Goal: Task Accomplishment & Management: Use online tool/utility

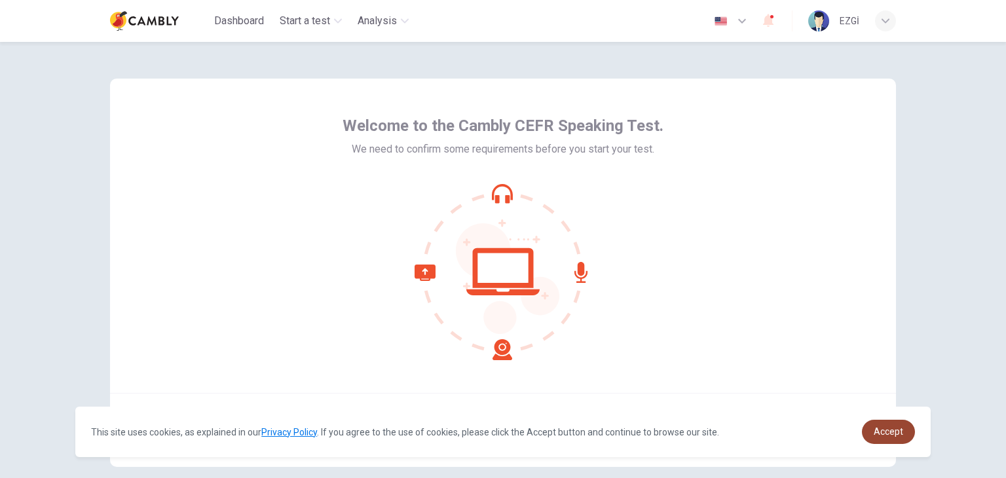
click at [898, 437] on span "Accept" at bounding box center [888, 432] width 29 height 10
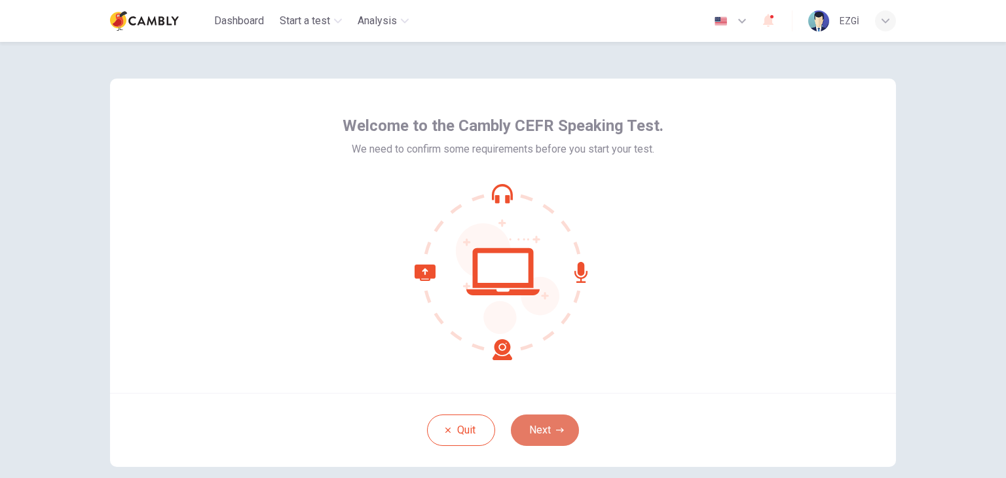
click at [562, 430] on button "Next" at bounding box center [545, 430] width 68 height 31
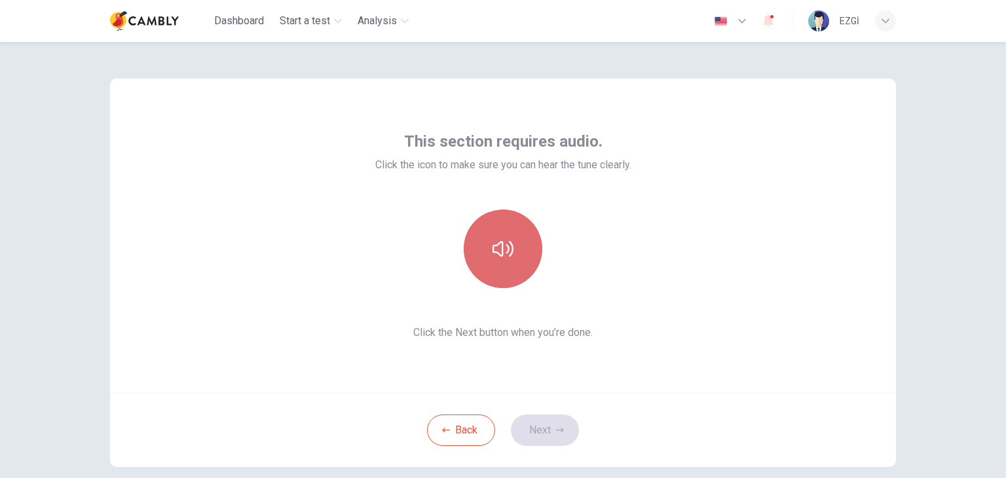
click at [510, 250] on icon "button" at bounding box center [503, 249] width 21 height 16
click at [493, 248] on icon "button" at bounding box center [503, 249] width 21 height 21
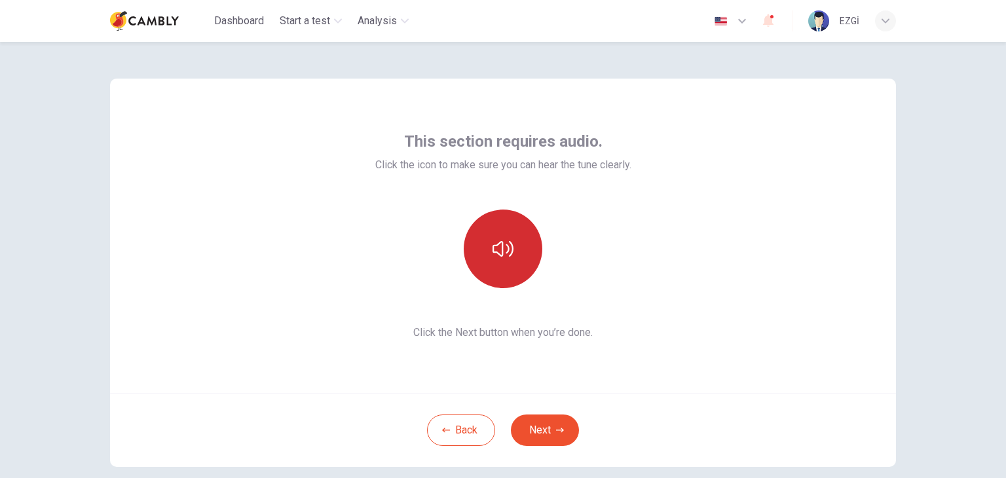
click at [493, 248] on icon "button" at bounding box center [503, 249] width 21 height 21
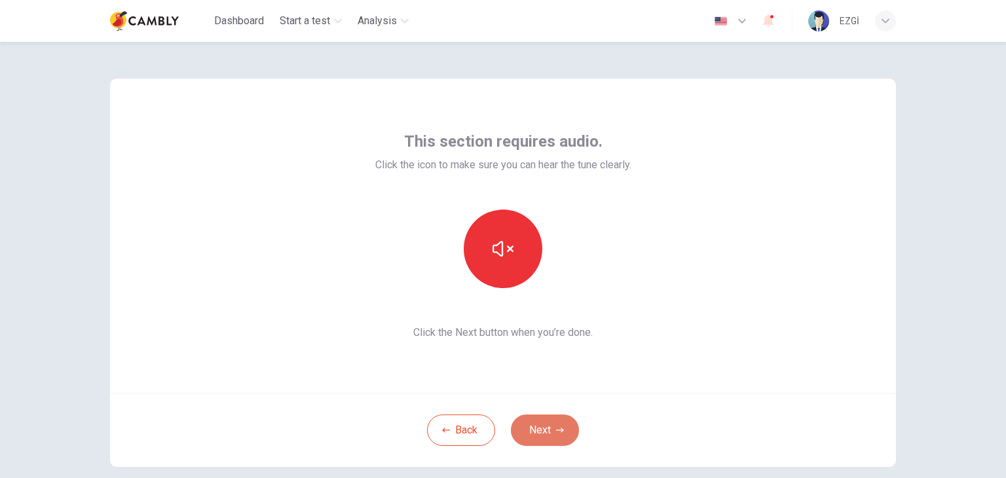
click at [535, 428] on button "Next" at bounding box center [545, 430] width 68 height 31
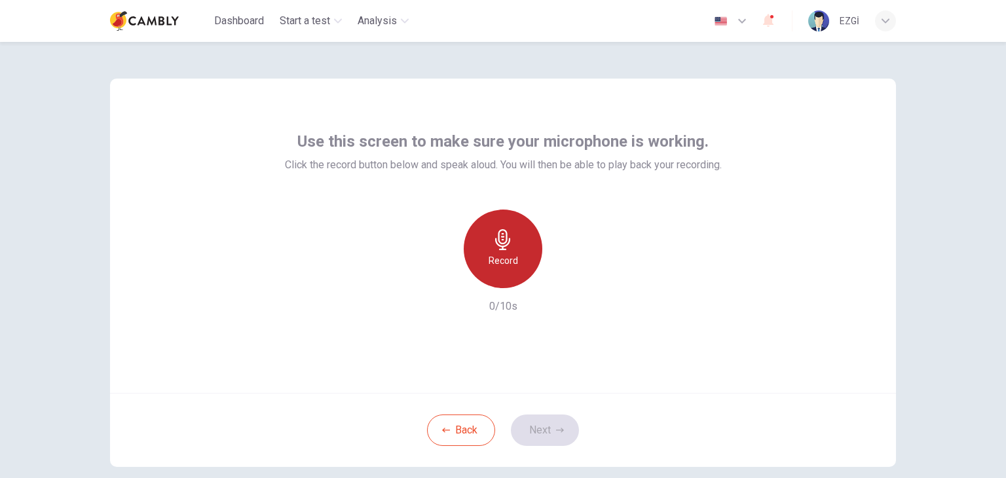
click at [501, 278] on div "Record" at bounding box center [503, 249] width 79 height 79
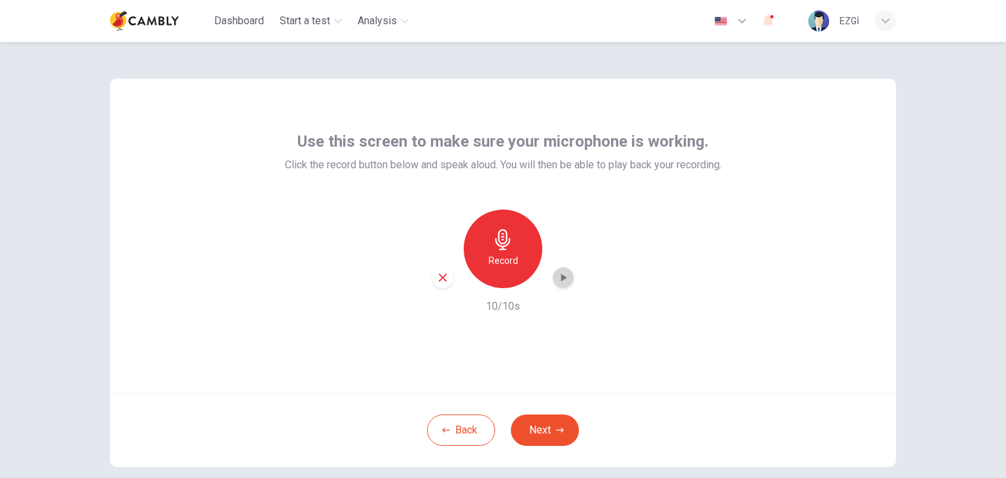
click at [562, 278] on icon "button" at bounding box center [565, 278] width 6 height 8
click at [525, 432] on button "Next" at bounding box center [545, 430] width 68 height 31
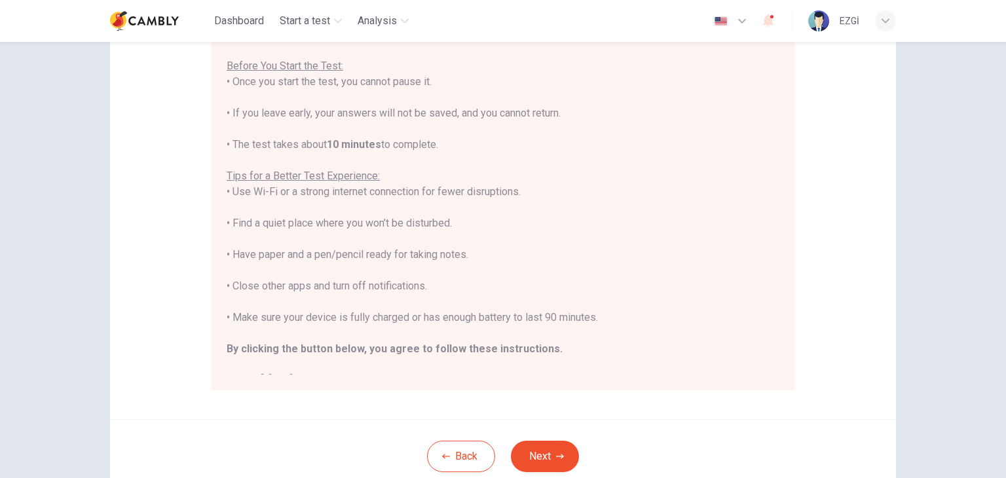
scroll to position [157, 0]
click at [562, 455] on button "Next" at bounding box center [545, 455] width 68 height 31
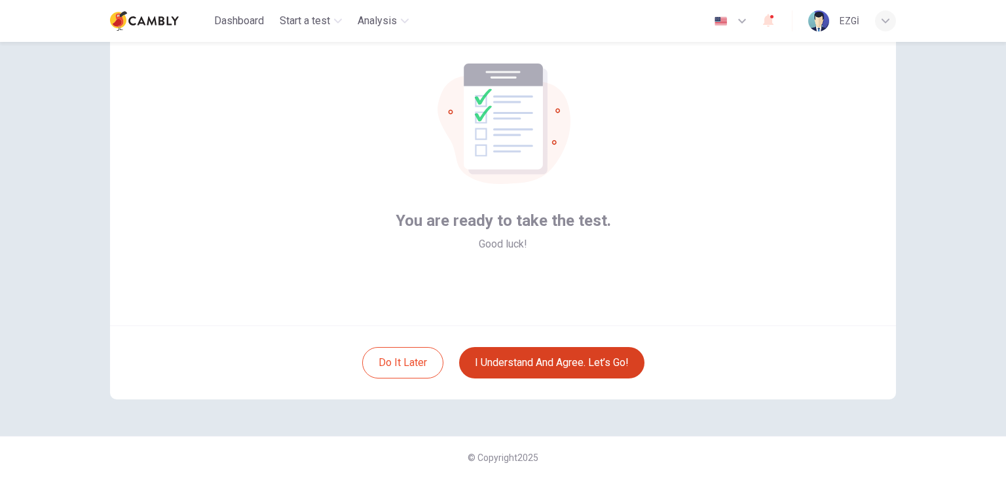
scroll to position [67, 0]
click at [996, 239] on div "You are ready to take the test. Good luck! Do it later I understand and agree. …" at bounding box center [503, 260] width 1006 height 436
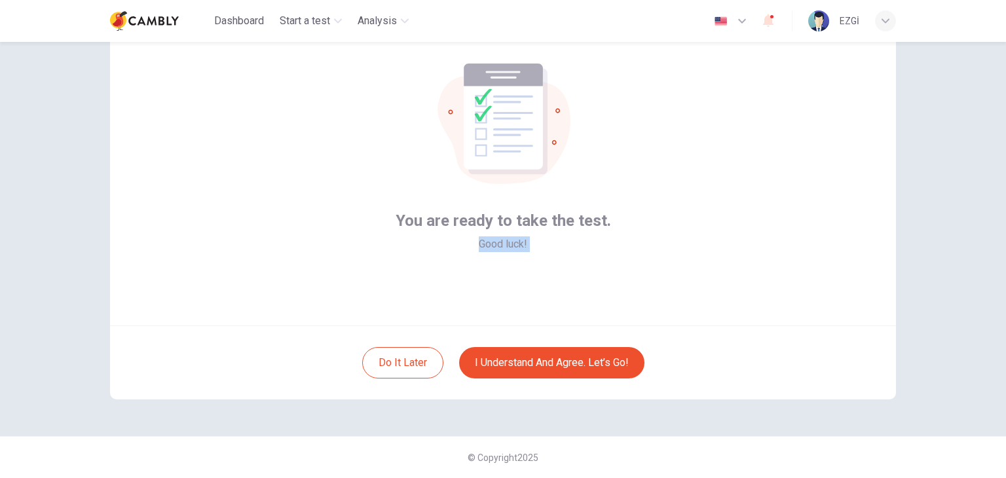
drag, startPoint x: 996, startPoint y: 239, endPoint x: 1006, endPoint y: 142, distance: 97.5
click at [1006, 142] on div "You are ready to take the test. Good luck! Do it later I understand and agree. …" at bounding box center [503, 260] width 1006 height 436
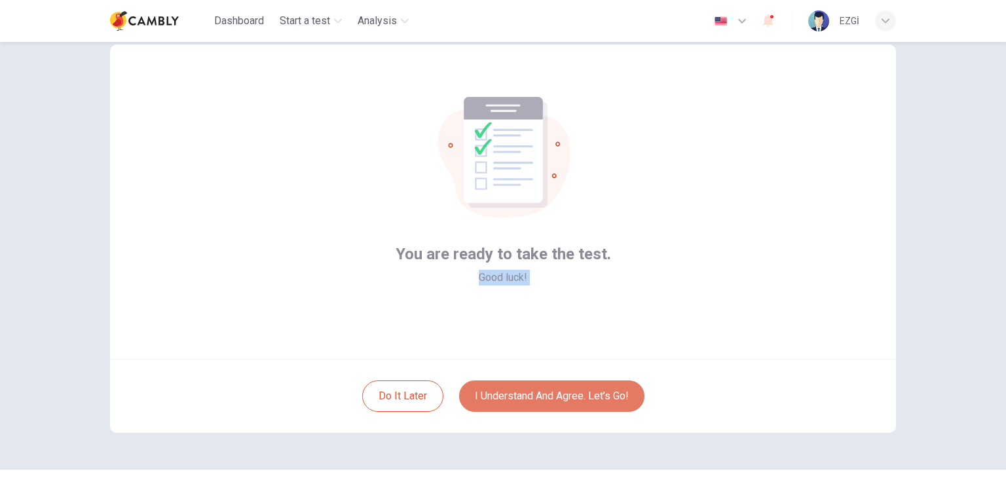
click at [569, 398] on button "I understand and agree. Let’s go!" at bounding box center [551, 396] width 185 height 31
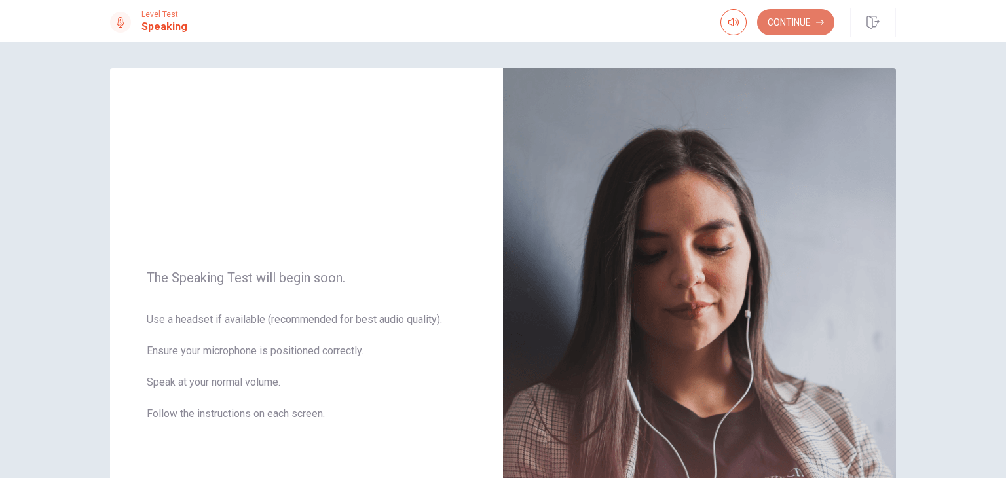
click at [816, 19] on button "Continue" at bounding box center [795, 22] width 77 height 26
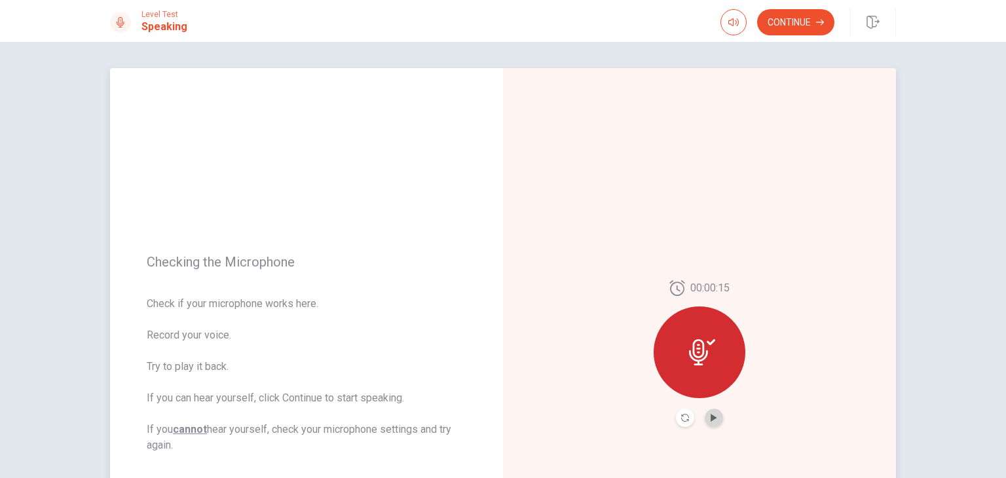
click at [716, 425] on button "Play Audio" at bounding box center [714, 418] width 18 height 18
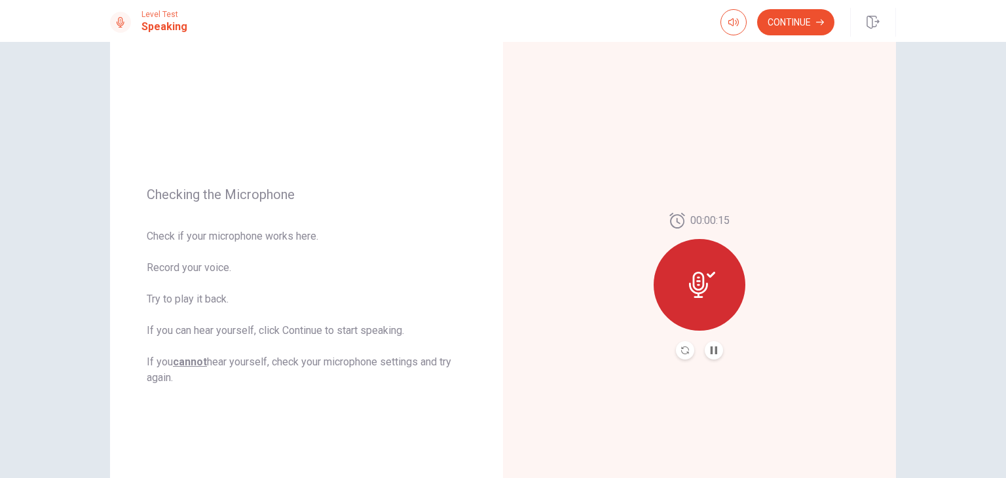
scroll to position [79, 0]
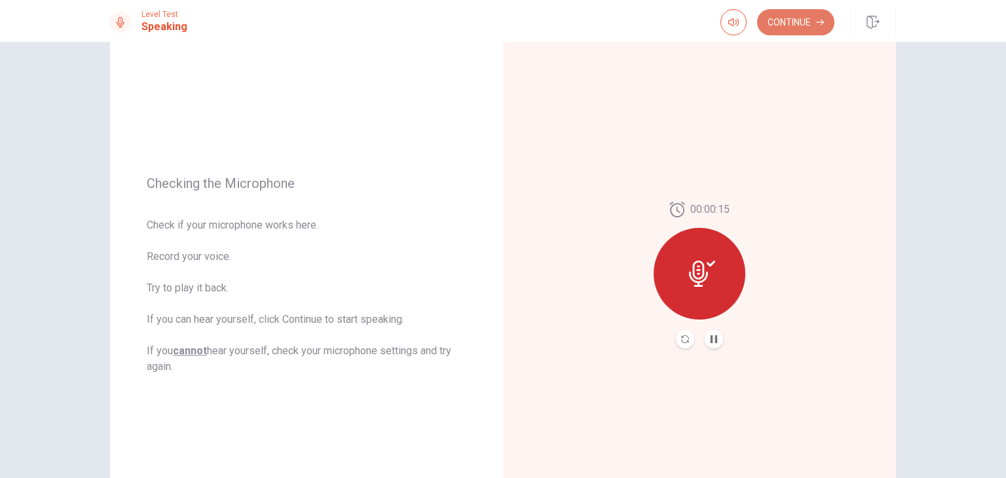
click at [790, 26] on button "Continue" at bounding box center [795, 22] width 77 height 26
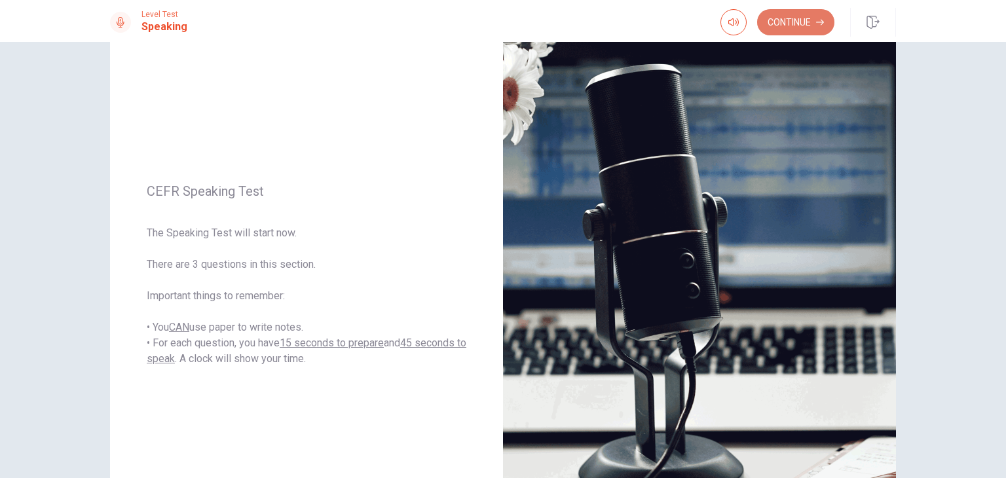
click at [790, 26] on button "Continue" at bounding box center [795, 22] width 77 height 26
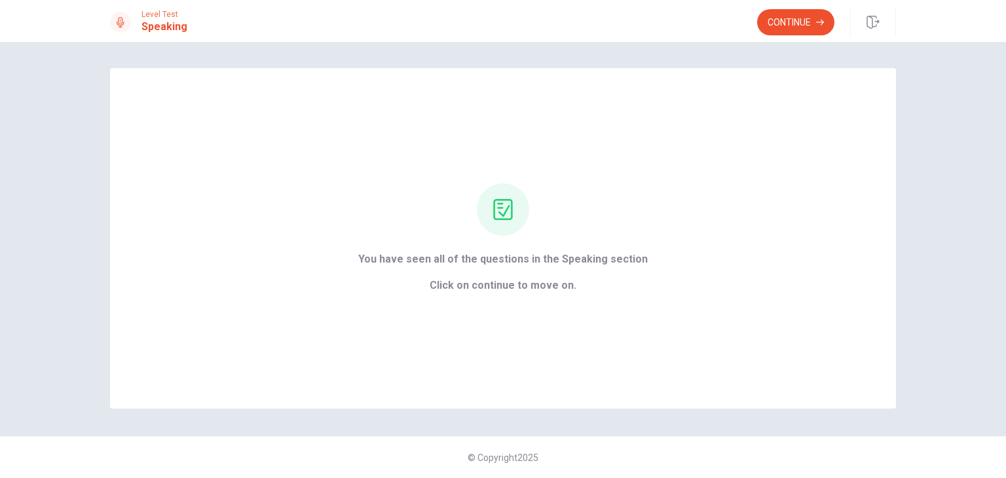
scroll to position [0, 0]
click at [790, 35] on button "Continue" at bounding box center [795, 22] width 77 height 26
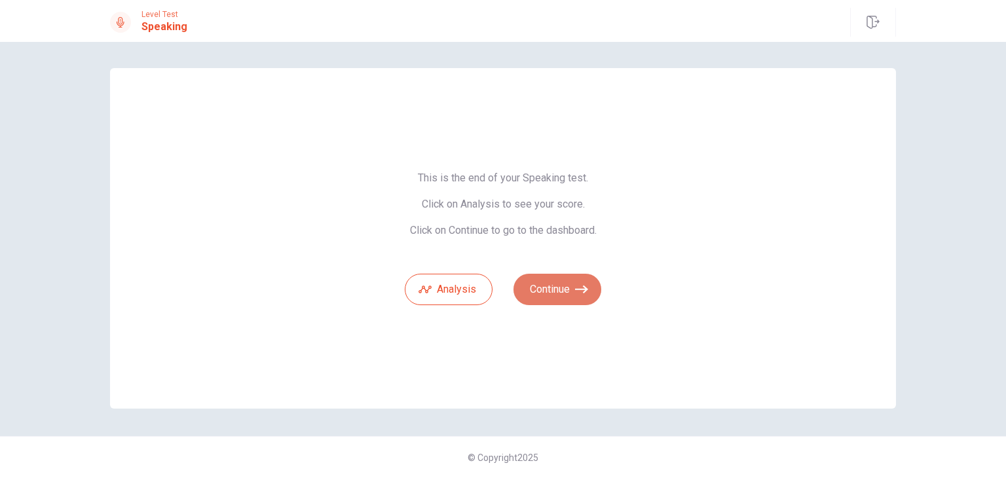
click at [553, 297] on button "Continue" at bounding box center [558, 289] width 88 height 31
